Goal: Information Seeking & Learning: Learn about a topic

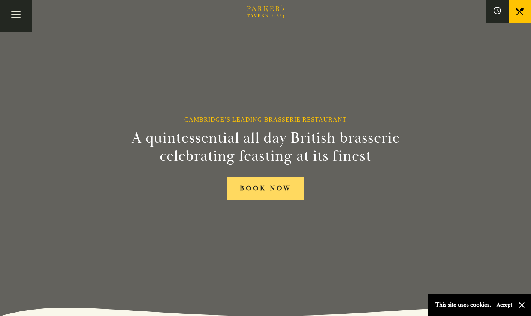
click at [260, 184] on link "BOOK NOW" at bounding box center [265, 188] width 77 height 23
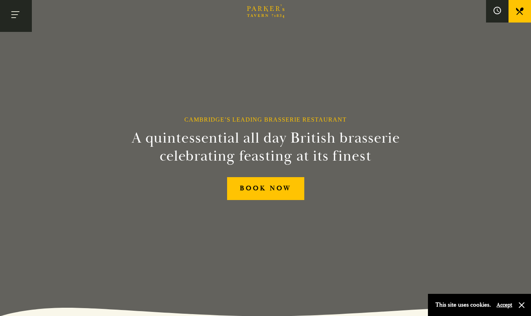
click at [20, 17] on button "Toggle navigation" at bounding box center [16, 16] width 32 height 32
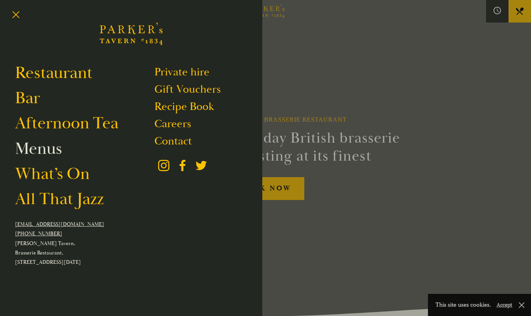
click at [44, 151] on link "Menus" at bounding box center [38, 148] width 47 height 21
click at [48, 124] on link "Afternoon Tea" at bounding box center [66, 122] width 103 height 21
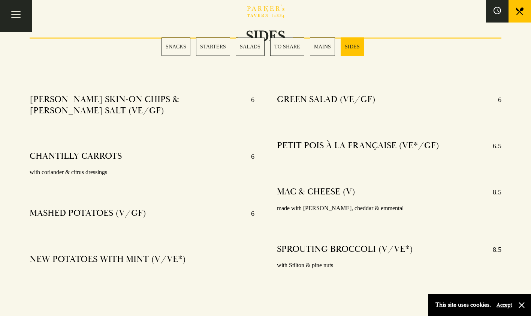
scroll to position [1821, 0]
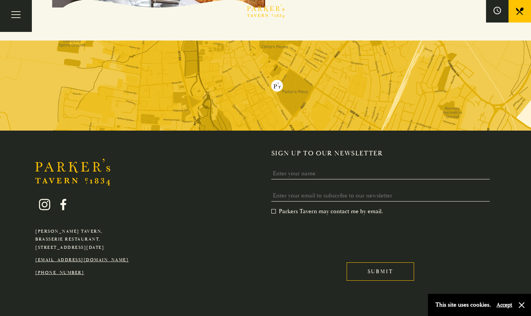
scroll to position [942, 0]
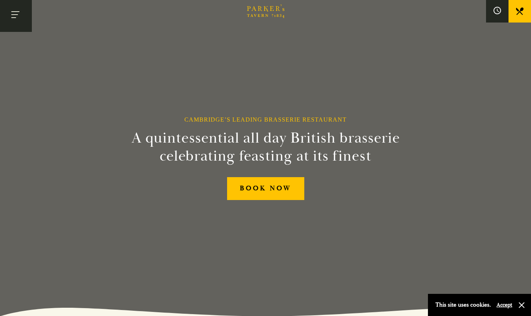
click at [16, 18] on span "Toggle navigation" at bounding box center [13, 17] width 5 height 1
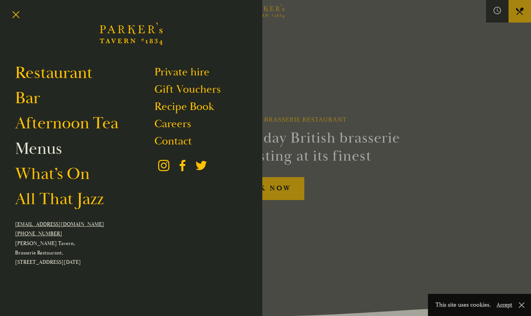
click at [42, 151] on link "Menus" at bounding box center [38, 148] width 47 height 21
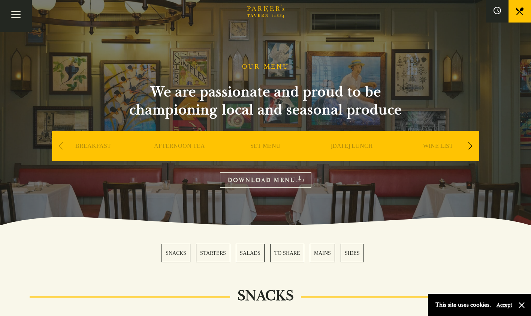
click at [261, 145] on link "SET MENU" at bounding box center [265, 157] width 30 height 30
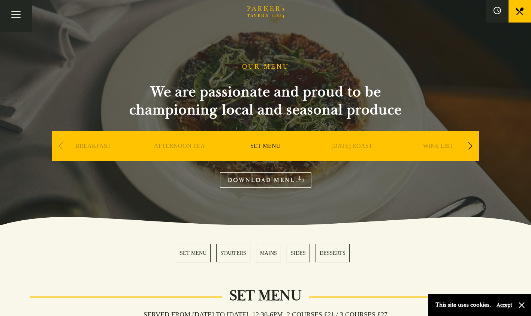
click at [234, 257] on link "STARTERS" at bounding box center [233, 253] width 34 height 18
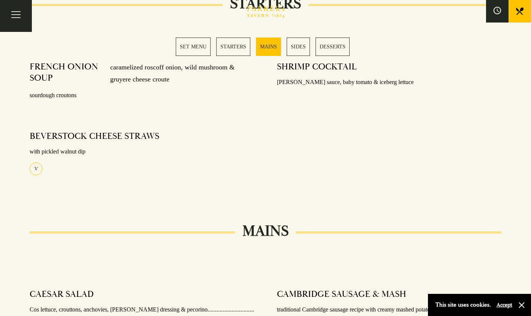
scroll to position [370, 0]
